Goal: Task Accomplishment & Management: Manage account settings

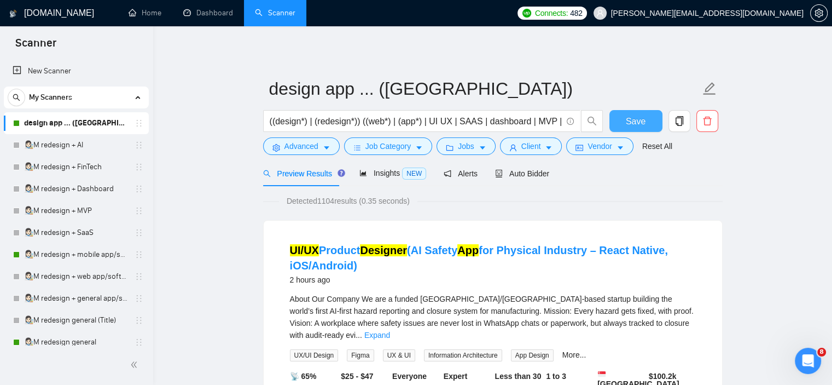
click at [638, 118] on span "Save" at bounding box center [636, 121] width 20 height 14
click at [76, 252] on link "👩🏻‍🎨M redesign + mobile app/software/platforam" at bounding box center [76, 254] width 104 height 22
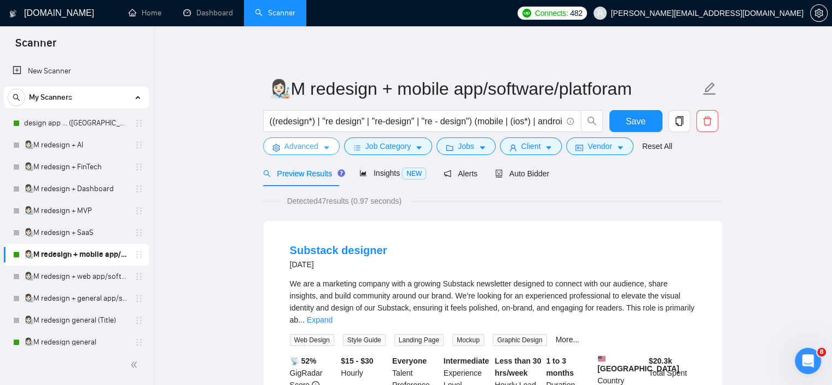
click at [310, 152] on span "Advanced" at bounding box center [301, 146] width 34 height 12
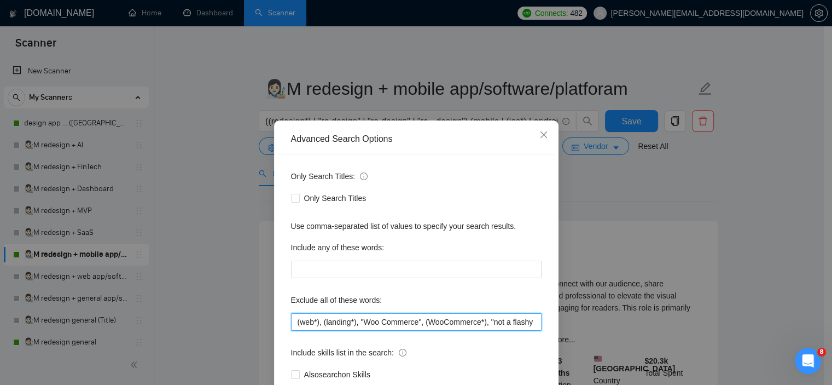
click at [291, 322] on input "(web*), (landing*), "Woo Commerce", (WooCommerce*), "not a flashy startup", (de…" at bounding box center [416, 322] width 251 height 18
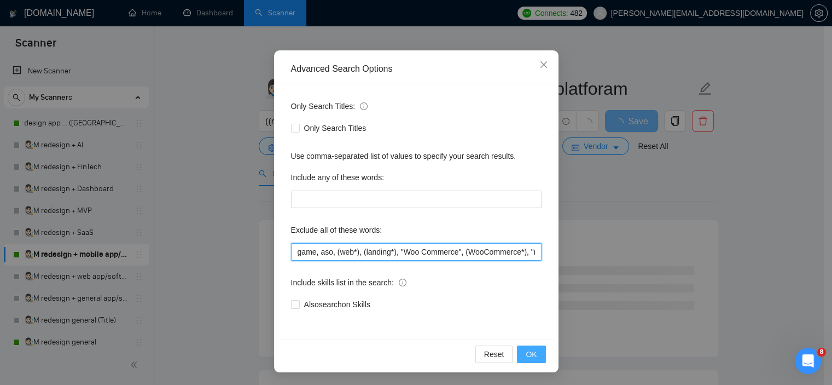
type input "game, aso, (web*), (landing*), "Woo Commerce", (WooCommerce*), "not a flashy st…"
click at [523, 359] on button "OK" at bounding box center [531, 354] width 28 height 18
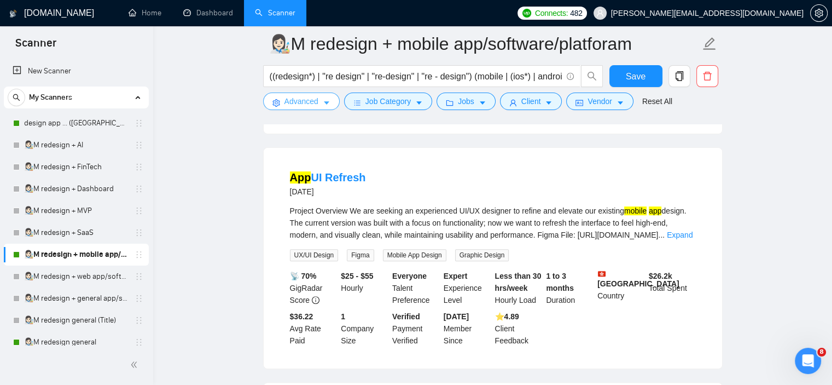
scroll to position [1039, 0]
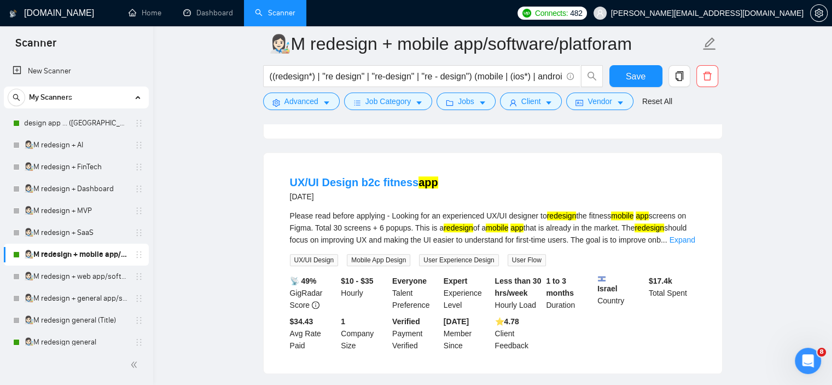
click at [61, 345] on div at bounding box center [76, 365] width 153 height 40
click at [62, 341] on link "👩🏻‍🎨M redesign general" at bounding box center [76, 342] width 104 height 22
click at [633, 73] on span "Save" at bounding box center [636, 76] width 20 height 14
click at [94, 342] on link "👩🏻‍🎨M redesign general" at bounding box center [76, 342] width 104 height 22
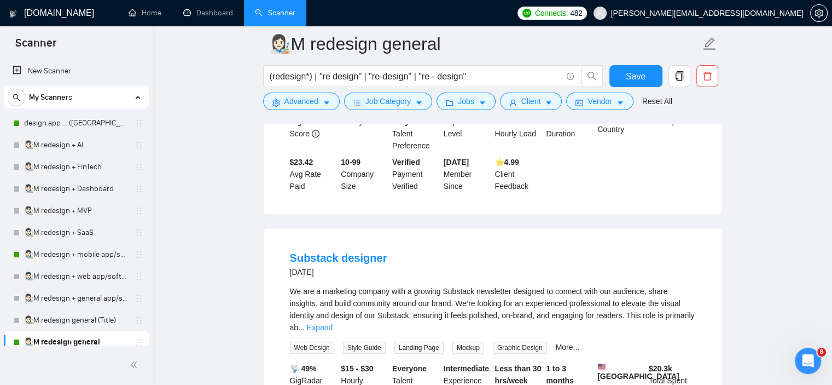
scroll to position [55, 0]
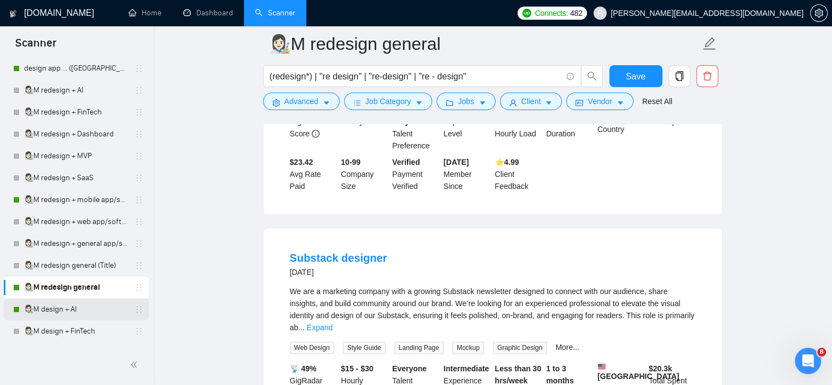
click at [78, 305] on link "👩🏻‍🎨M design + AI" at bounding box center [76, 309] width 104 height 22
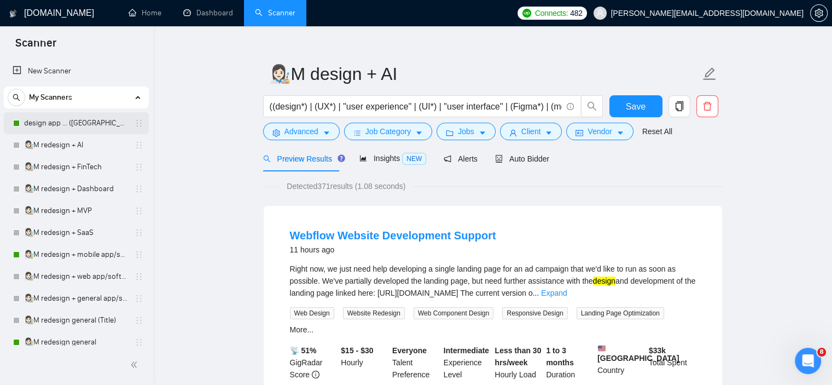
click at [75, 127] on link "design app ... ([GEOGRAPHIC_DATA])" at bounding box center [76, 123] width 104 height 22
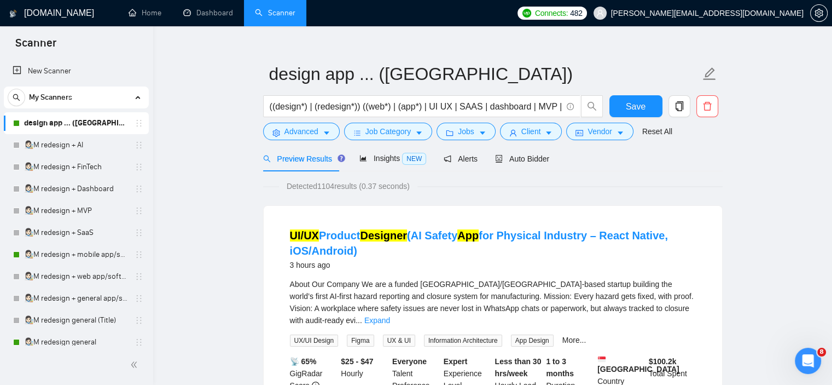
click at [488, 160] on div "Preview Results Insights NEW Alerts Auto Bidder" at bounding box center [406, 158] width 287 height 26
click at [497, 159] on icon "robot" at bounding box center [499, 159] width 7 height 8
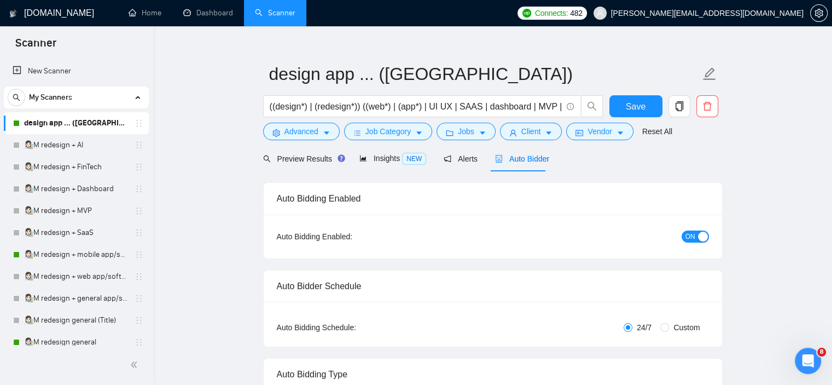
checkbox input "true"
click at [328, 138] on button "Advanced" at bounding box center [301, 132] width 77 height 18
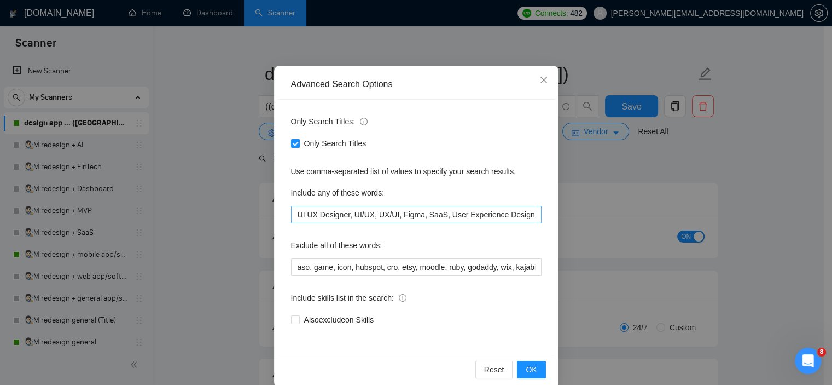
scroll to position [15, 0]
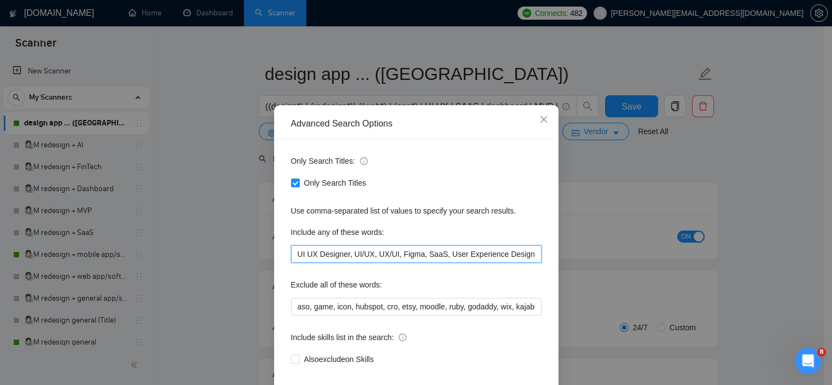
click at [492, 250] on input "UI UX Designer, UI/UX, UX/UI, Figma, SaaS, User Experience Design, Certified, W…" at bounding box center [416, 254] width 251 height 18
type input "UI UX Designer, UI/UX, UX/UI, Figma, SaaS, User Experience Design, Certified, W…"
click at [540, 120] on icon "close" at bounding box center [543, 119] width 7 height 7
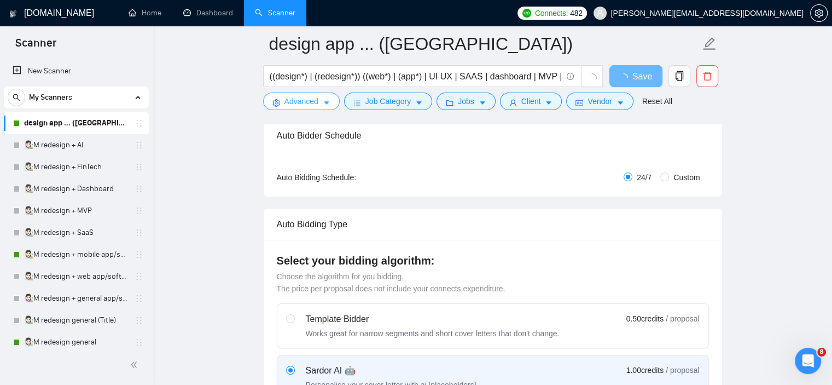
scroll to position [178, 0]
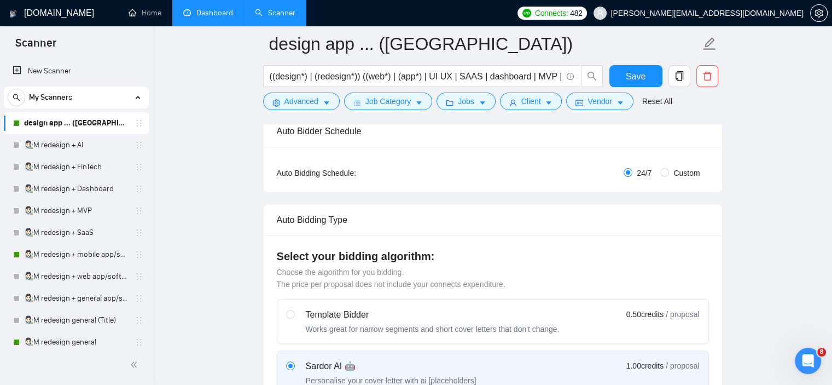
click at [199, 13] on link "Dashboard" at bounding box center [208, 12] width 50 height 9
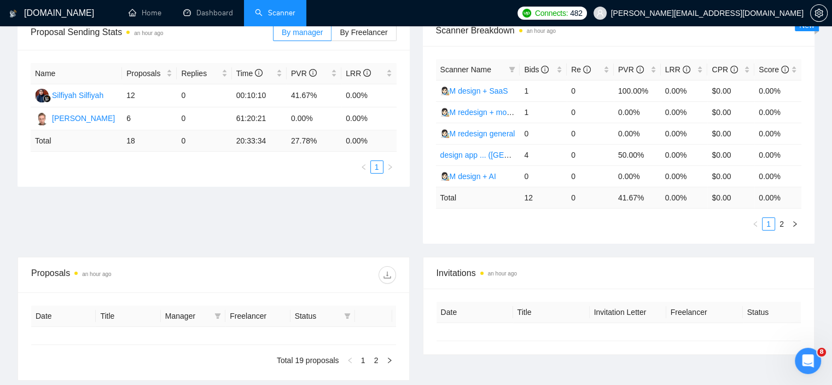
type input "[DATE]"
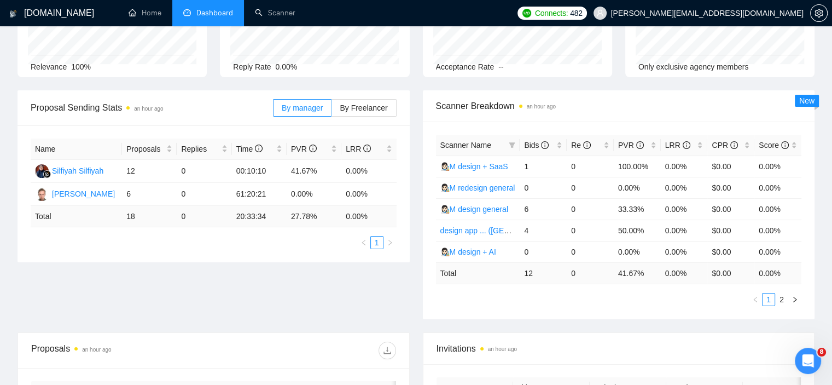
scroll to position [123, 0]
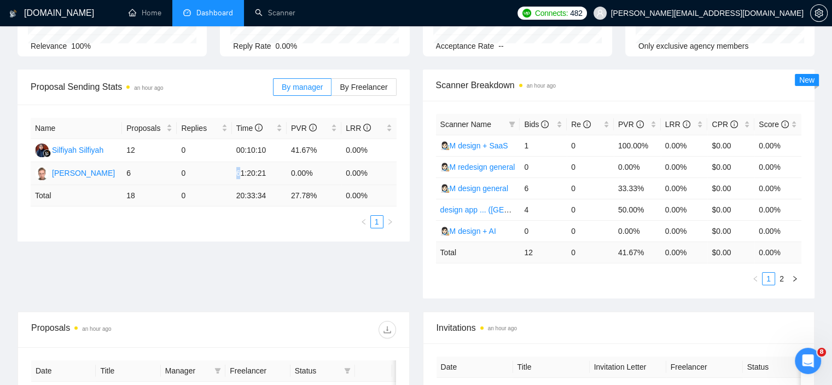
drag, startPoint x: 242, startPoint y: 172, endPoint x: 231, endPoint y: 173, distance: 11.0
click at [231, 173] on tr "[PERSON_NAME] 6 0 61:20:21 0.00% 0.00%" at bounding box center [214, 173] width 366 height 23
click at [242, 172] on td "61:20:21" at bounding box center [259, 173] width 55 height 23
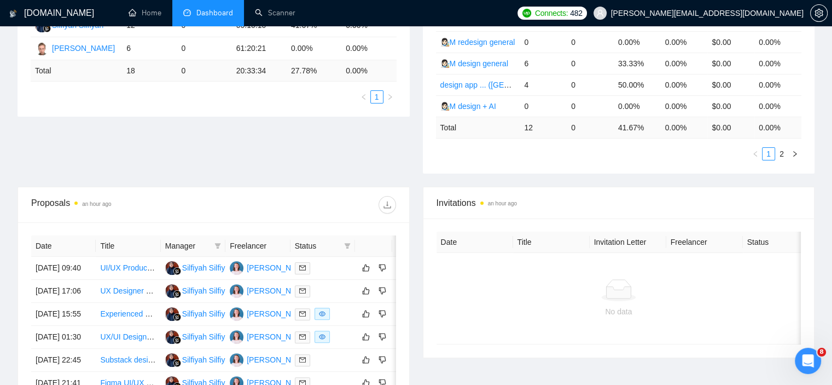
scroll to position [0, 0]
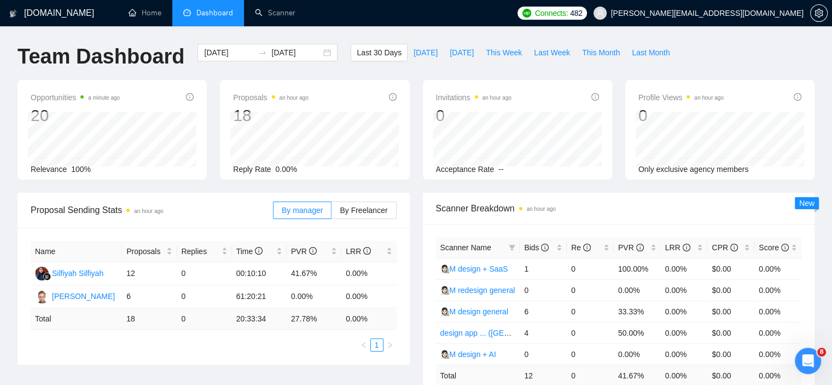
click at [224, 25] on li "Dashboard" at bounding box center [208, 13] width 72 height 26
click at [280, 17] on link "Scanner" at bounding box center [275, 12] width 40 height 9
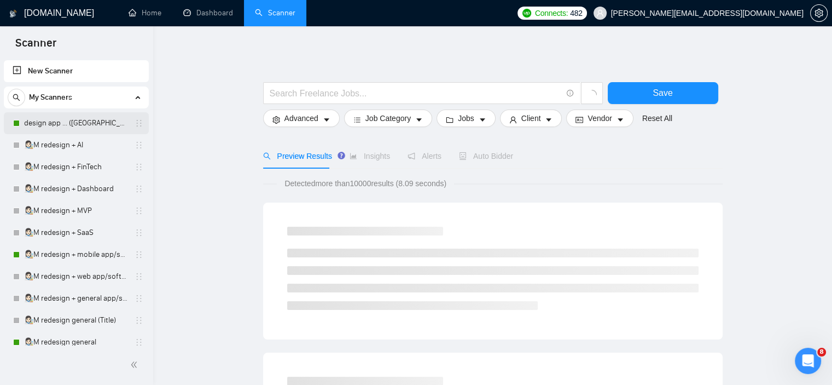
click at [65, 124] on link "design app ... ([GEOGRAPHIC_DATA])" at bounding box center [76, 123] width 104 height 22
